Goal: Information Seeking & Learning: Find specific fact

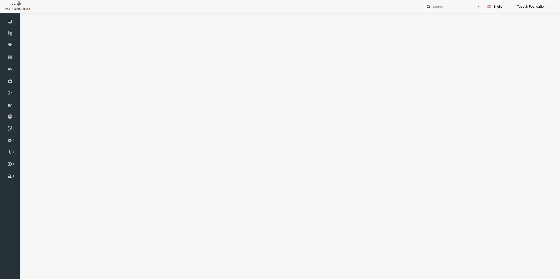
select select "100"
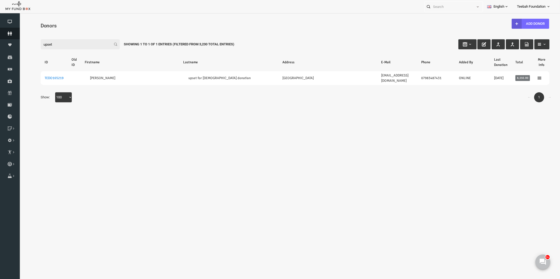
type input "upset"
click at [10, 35] on icon at bounding box center [10, 33] width 20 height 4
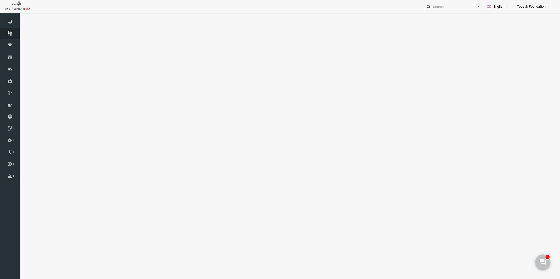
select select "100"
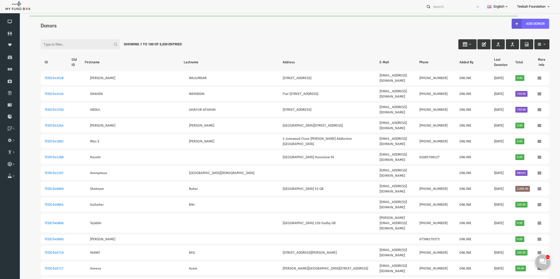
click at [56, 44] on input "Filter:" at bounding box center [69, 44] width 79 height 10
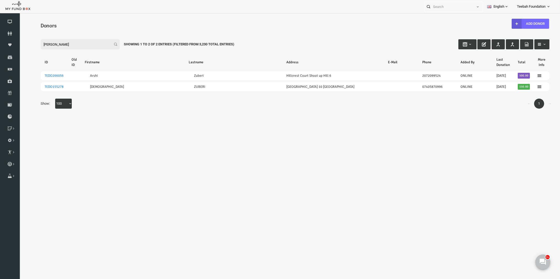
click at [55, 43] on input "[PERSON_NAME]" at bounding box center [69, 44] width 79 height 10
type input "z"
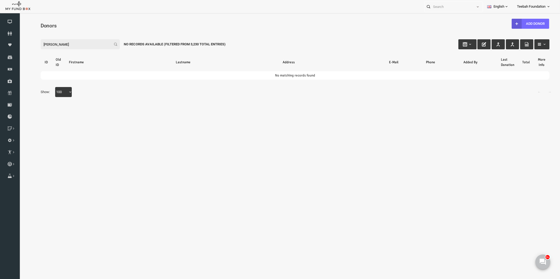
drag, startPoint x: 55, startPoint y: 43, endPoint x: 31, endPoint y: 49, distance: 24.1
click at [31, 49] on input "[PERSON_NAME]" at bounding box center [69, 44] width 79 height 10
type input "z"
type input "0749727918"
click at [10, 32] on icon at bounding box center [10, 33] width 20 height 4
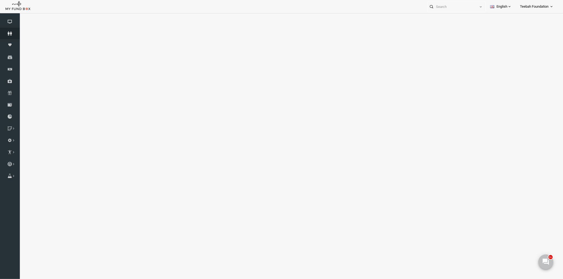
select select "100"
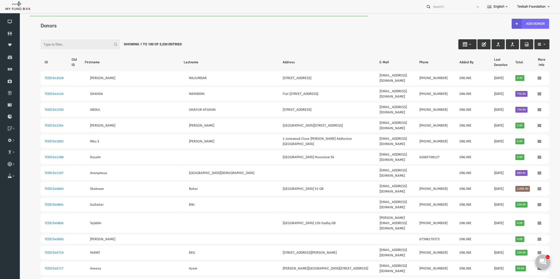
type input "[DATE]"
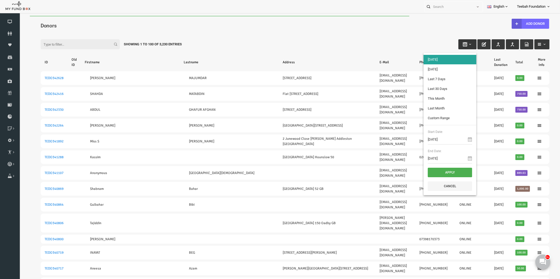
click at [455, 41] on button "button" at bounding box center [456, 44] width 18 height 10
type input "[DATE]"
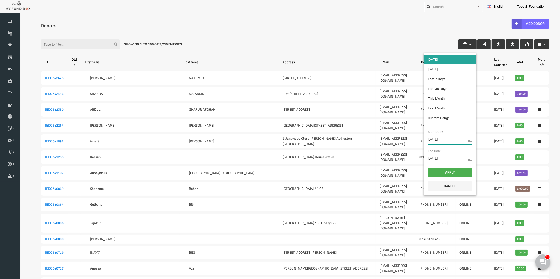
click at [435, 140] on input "[DATE]" at bounding box center [439, 140] width 44 height 10
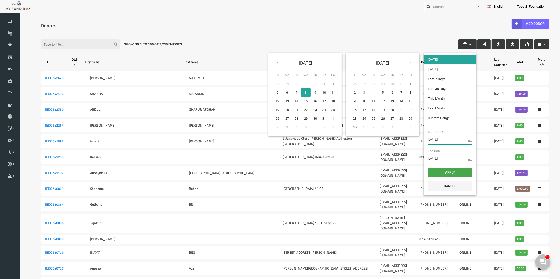
type input "[DATE]"
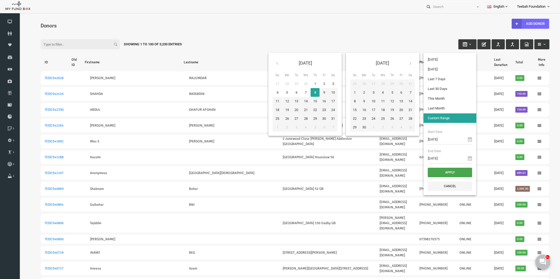
click at [439, 173] on button "Apply" at bounding box center [439, 172] width 44 height 9
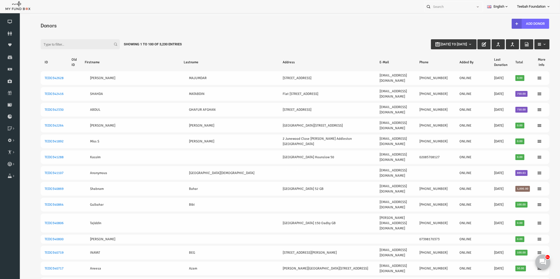
select select "100"
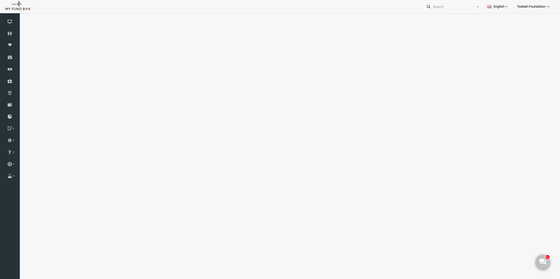
select select "100"
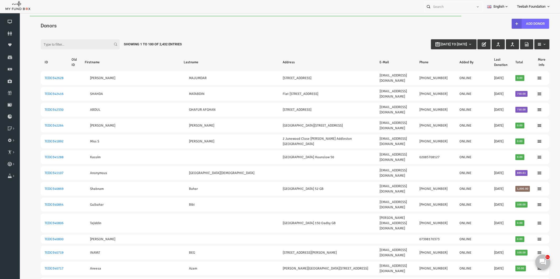
click at [340, 33] on div "Filter: [DATE] to [DATE] Showing 1 to 100 of 2,432 Entries" at bounding box center [284, 39] width 519 height 14
click at [243, 33] on div "Filter: [DATE] to [DATE] Showing 1 to 100 of 2,432 Entries" at bounding box center [284, 39] width 519 height 14
click at [233, 32] on div "Filter: [DATE] to [DATE] Showing 1 to 100 of 2,432 Entries" at bounding box center [284, 39] width 519 height 14
click at [8, 35] on icon at bounding box center [10, 33] width 20 height 4
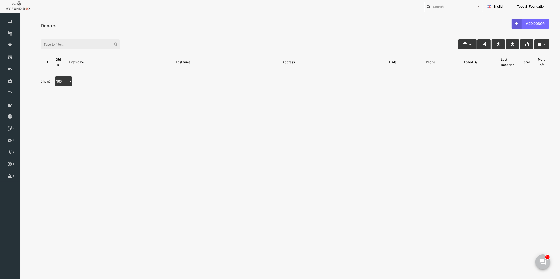
click at [172, 33] on div "Filter:" at bounding box center [284, 39] width 519 height 14
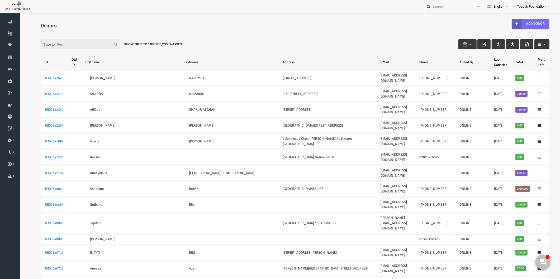
click at [316, 45] on div "Filter: Showing 1 to 100 of 3,230 Entries" at bounding box center [284, 39] width 519 height 14
click at [13, 30] on link "Donors" at bounding box center [10, 34] width 20 height 12
click at [267, 39] on div "Filter: Showing 1 to 100 of 3,230 Entries" at bounding box center [284, 39] width 519 height 14
click at [8, 35] on icon at bounding box center [10, 33] width 20 height 4
click at [4, 30] on link "Donors" at bounding box center [10, 34] width 20 height 12
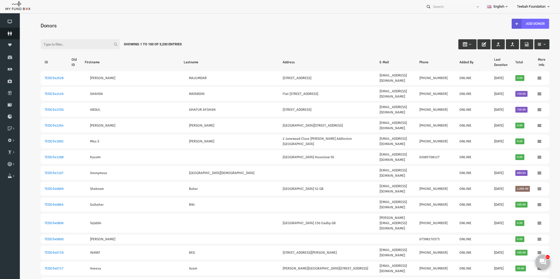
click at [8, 33] on icon at bounding box center [10, 33] width 20 height 4
click at [10, 32] on icon at bounding box center [10, 33] width 20 height 4
click at [199, 38] on div "Filter: Showing 1 to 100 of 3,230 Entries" at bounding box center [284, 39] width 519 height 14
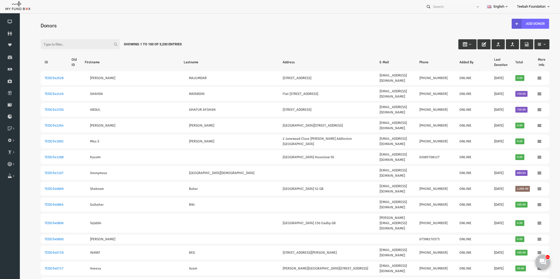
click at [419, 37] on div "Filter: Showing 1 to 100 of 3,230 Entries" at bounding box center [284, 39] width 519 height 14
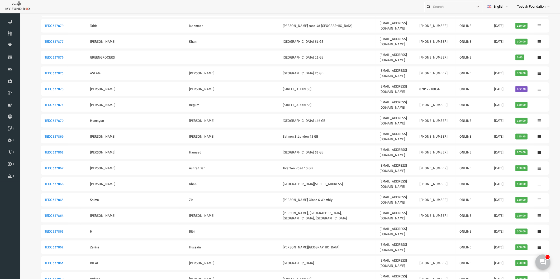
scroll to position [944, 0]
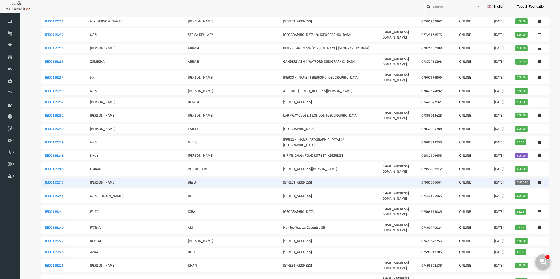
scroll to position [14, 0]
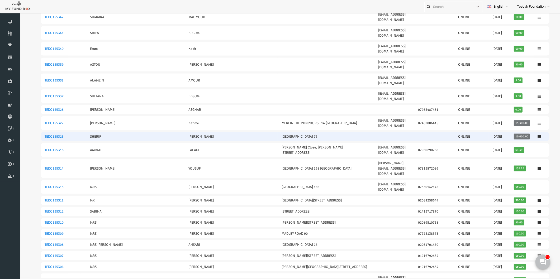
scroll to position [936, 0]
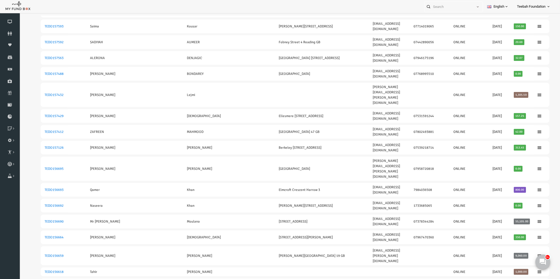
scroll to position [381, 0]
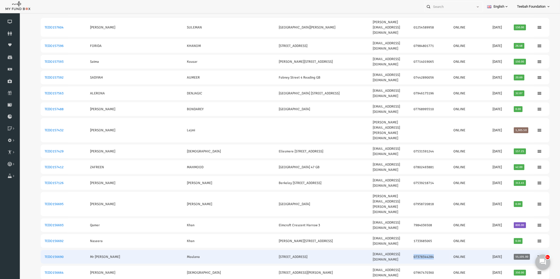
drag, startPoint x: 422, startPoint y: 50, endPoint x: 400, endPoint y: 50, distance: 22.2
click at [400, 250] on td "07378344284" at bounding box center [419, 257] width 40 height 14
click at [44, 255] on link "TEDO156690" at bounding box center [43, 257] width 19 height 4
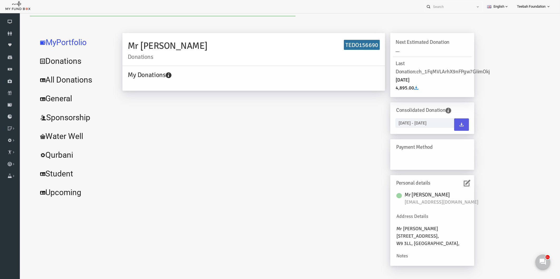
scroll to position [0, 0]
click at [73, 82] on link "All Donations" at bounding box center [64, 79] width 79 height 19
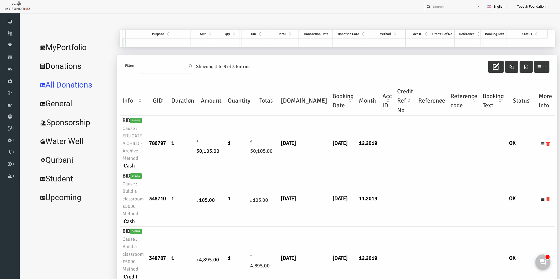
click at [437, 194] on td at bounding box center [453, 198] width 32 height 55
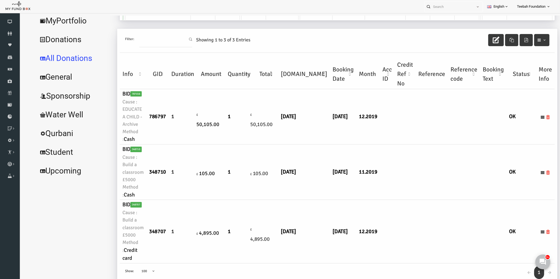
scroll to position [17, 0]
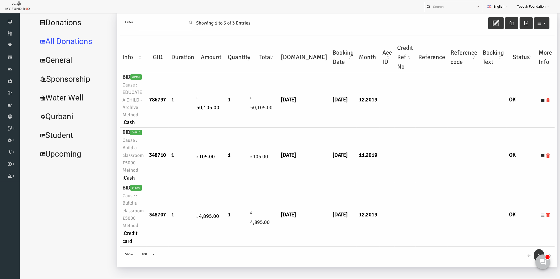
click at [437, 194] on td at bounding box center [453, 215] width 32 height 64
click at [405, 203] on td at bounding box center [421, 215] width 32 height 64
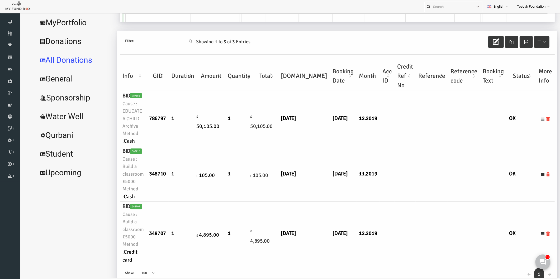
scroll to position [0, 0]
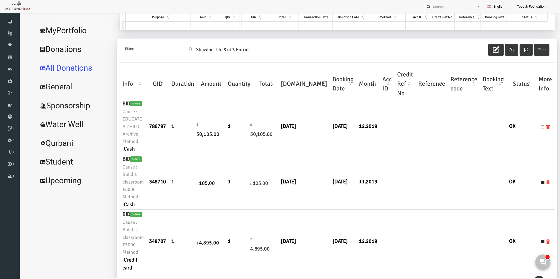
click at [52, 29] on link "MyPortfolio" at bounding box center [64, 30] width 79 height 19
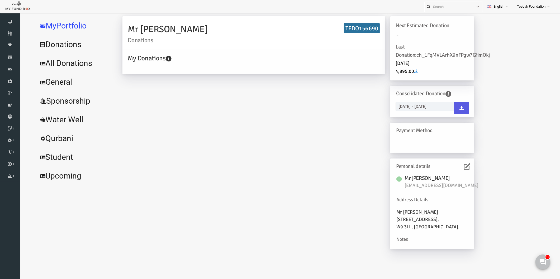
click at [319, 102] on div "Mr [PERSON_NAME] Donations TEDO156690 My Donations Get free account credit Get …" at bounding box center [287, 135] width 362 height 238
click at [456, 164] on icon at bounding box center [456, 166] width 7 height 7
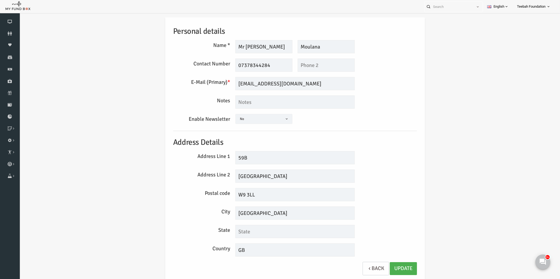
scroll to position [0, 0]
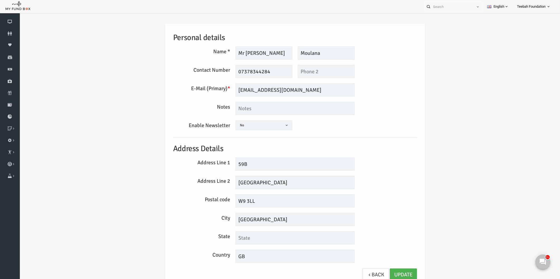
drag, startPoint x: 388, startPoint y: 130, endPoint x: 386, endPoint y: 138, distance: 8.3
click at [388, 126] on div "Enable Newsletter Yes No No" at bounding box center [284, 126] width 249 height 12
click at [379, 175] on div "Personal details Name * Mr [PERSON_NAME] Description allows upto maximum of 255…" at bounding box center [284, 155] width 254 height 263
click at [518, 56] on div "Personal details Name * Mr [PERSON_NAME] Description allows upto maximum of 255…" at bounding box center [284, 157] width 530 height 282
click at [477, 59] on div "Personal details Name * Mr [PERSON_NAME] Description allows upto maximum of 255…" at bounding box center [284, 157] width 530 height 282
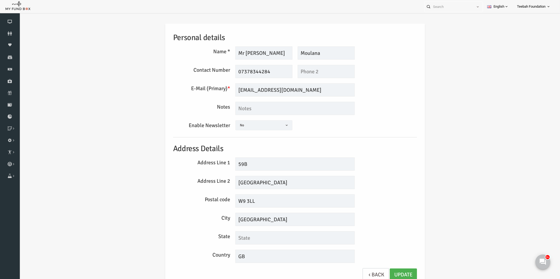
click at [472, 48] on div "Personal details Name * Mr [PERSON_NAME] Description allows upto maximum of 255…" at bounding box center [284, 157] width 530 height 282
click at [10, 30] on link "Donors" at bounding box center [10, 34] width 20 height 12
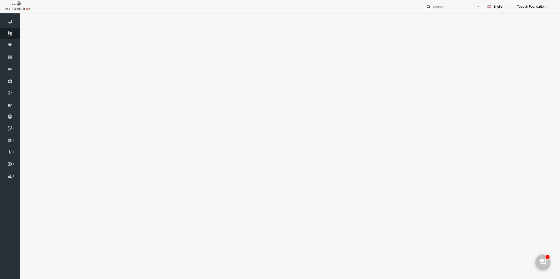
select select "100"
